Goal: Navigation & Orientation: Go to known website

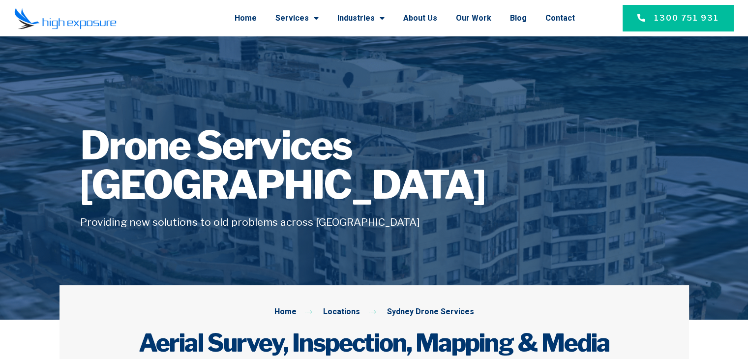
click at [85, 21] on img at bounding box center [65, 18] width 102 height 22
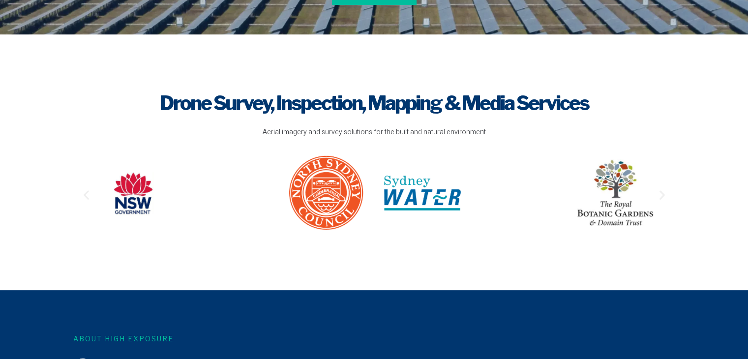
scroll to position [344, 0]
